Goal: Information Seeking & Learning: Learn about a topic

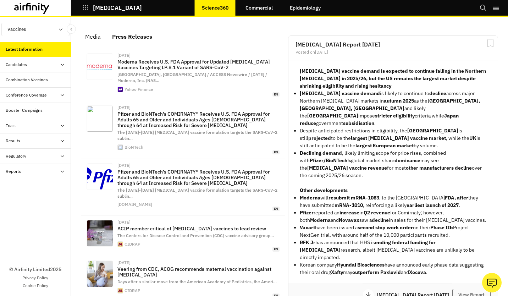
scroll to position [517, 207]
click at [120, 5] on p "[MEDICAL_DATA]" at bounding box center [117, 8] width 49 height 6
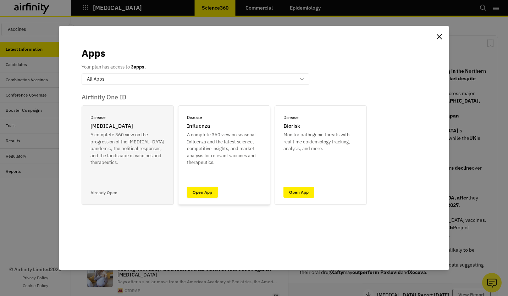
click at [206, 190] on link "Open App" at bounding box center [202, 192] width 31 height 11
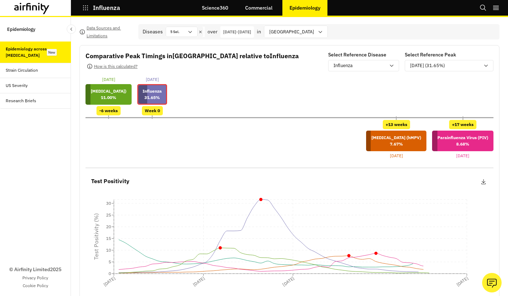
click at [48, 71] on div "Strain Circulation" at bounding box center [38, 70] width 65 height 6
